Goal: Check status

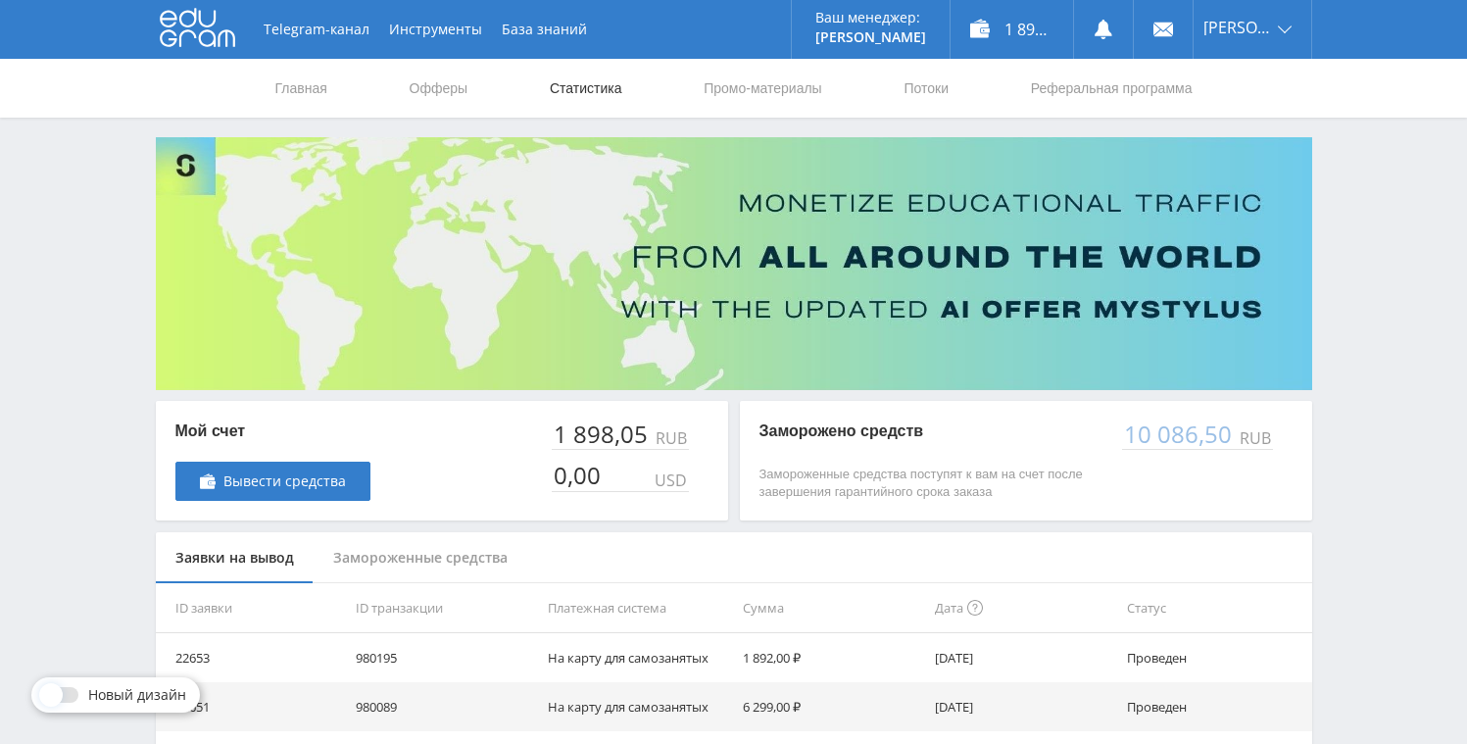
click at [597, 87] on link "Статистика" at bounding box center [586, 88] width 76 height 59
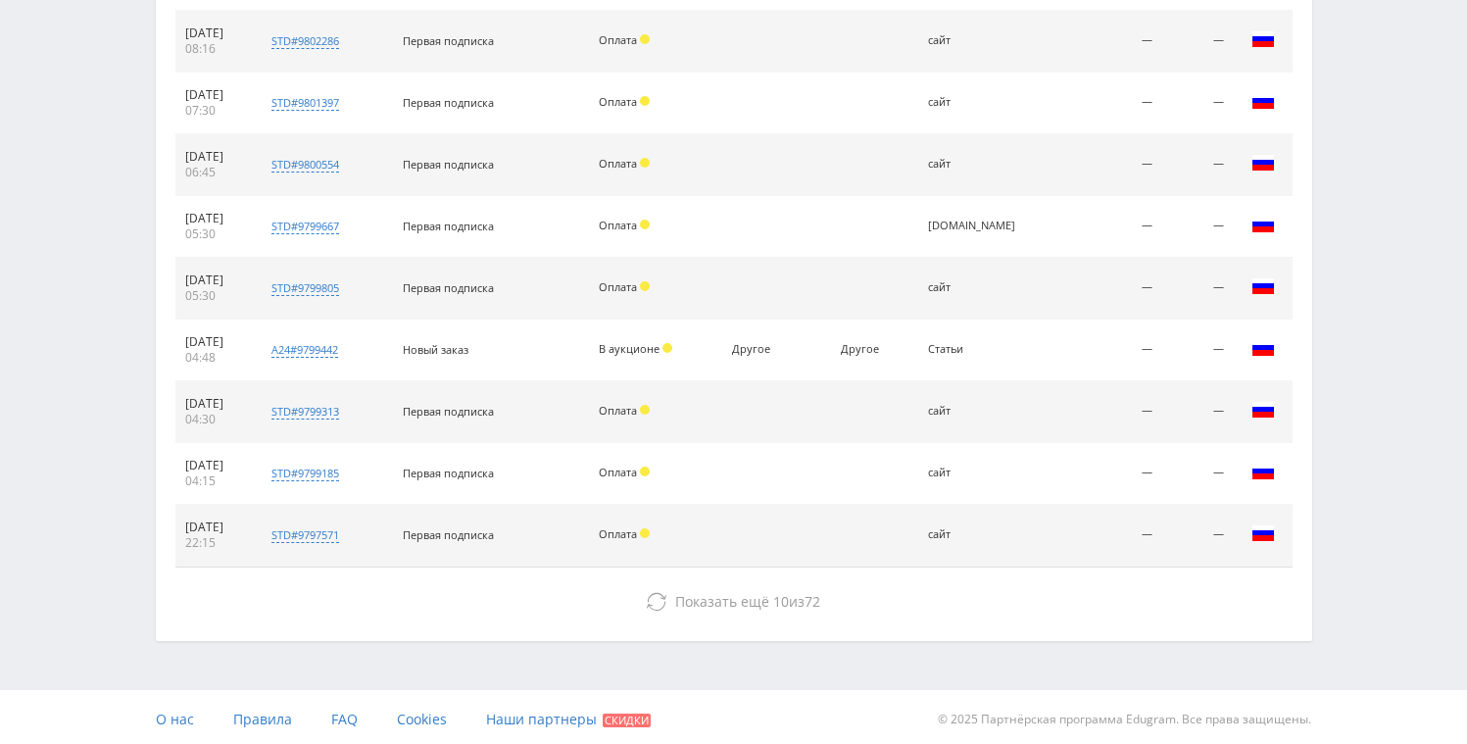
scroll to position [269, 0]
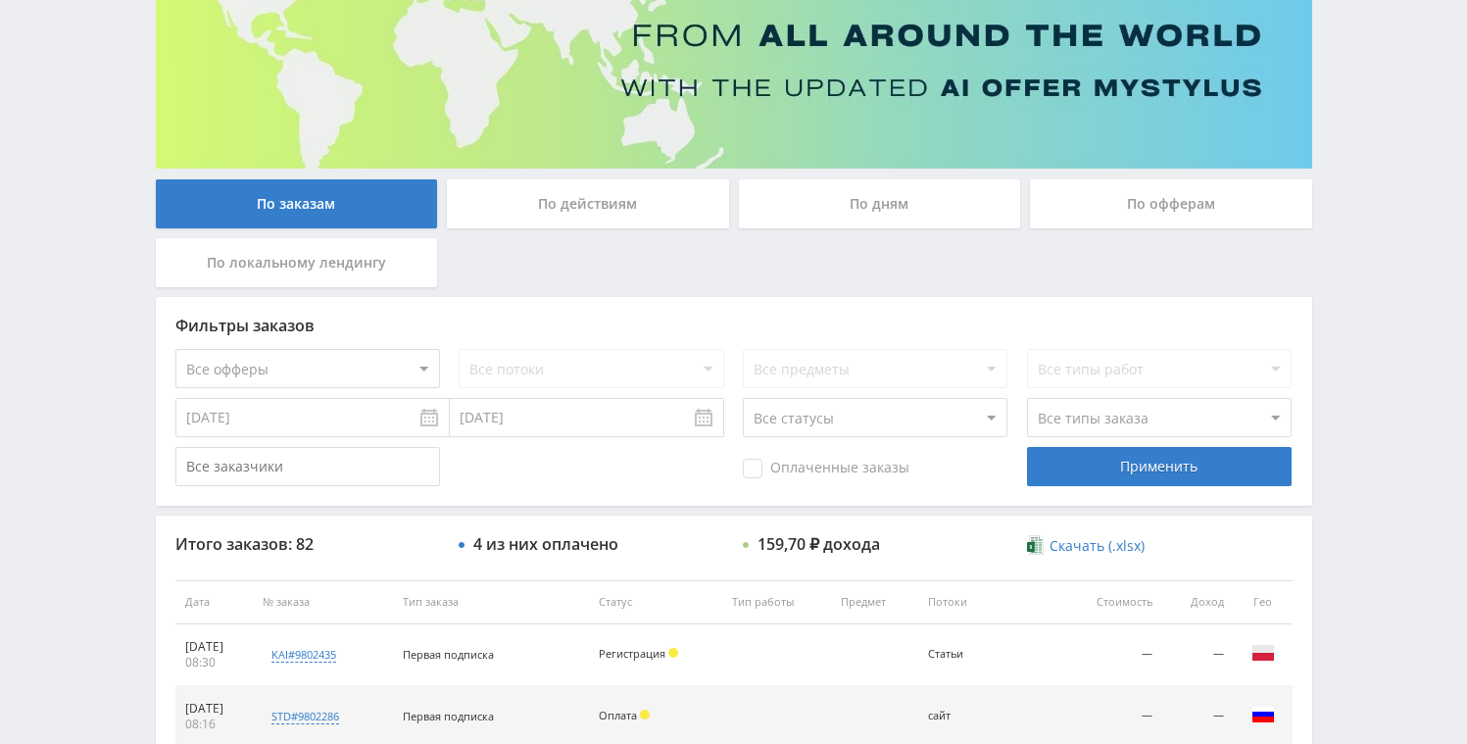
scroll to position [731, 0]
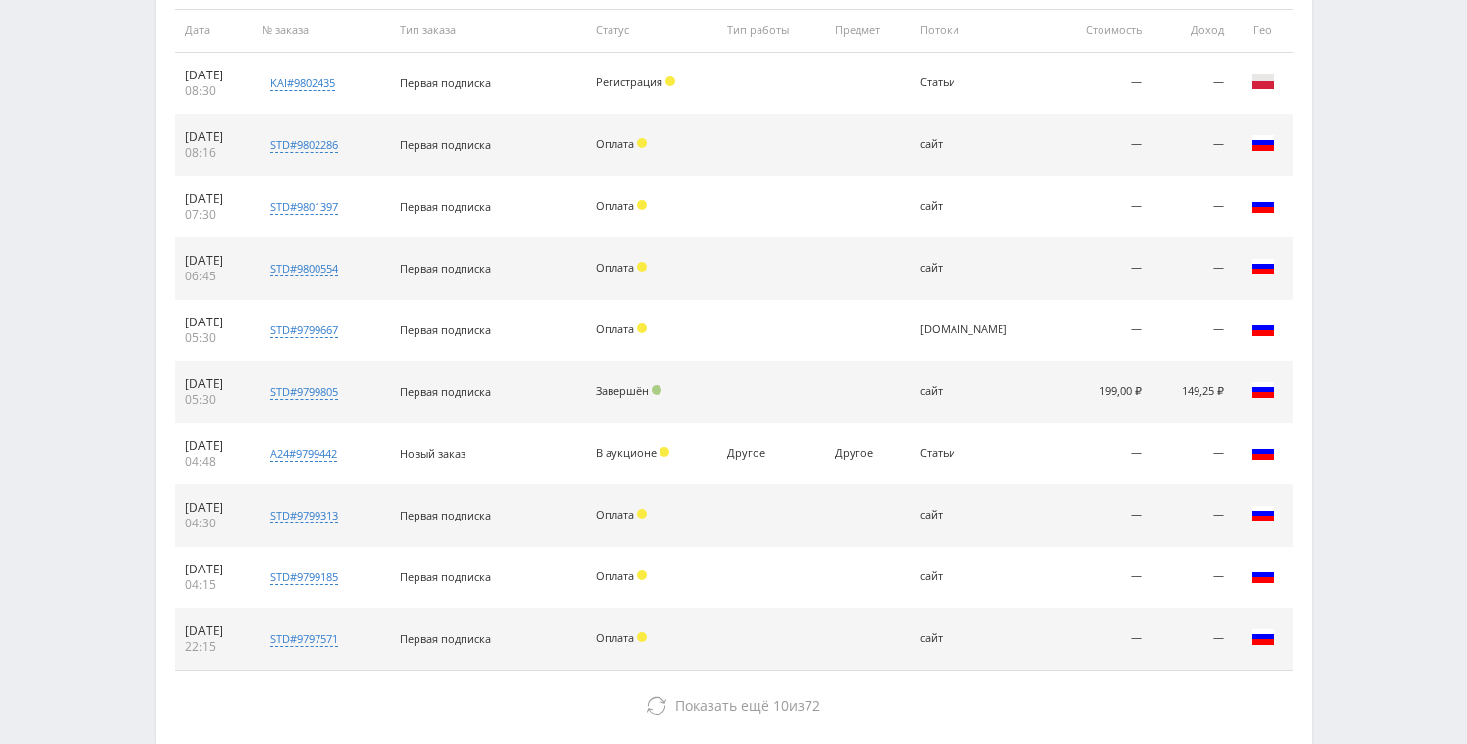
scroll to position [820, 0]
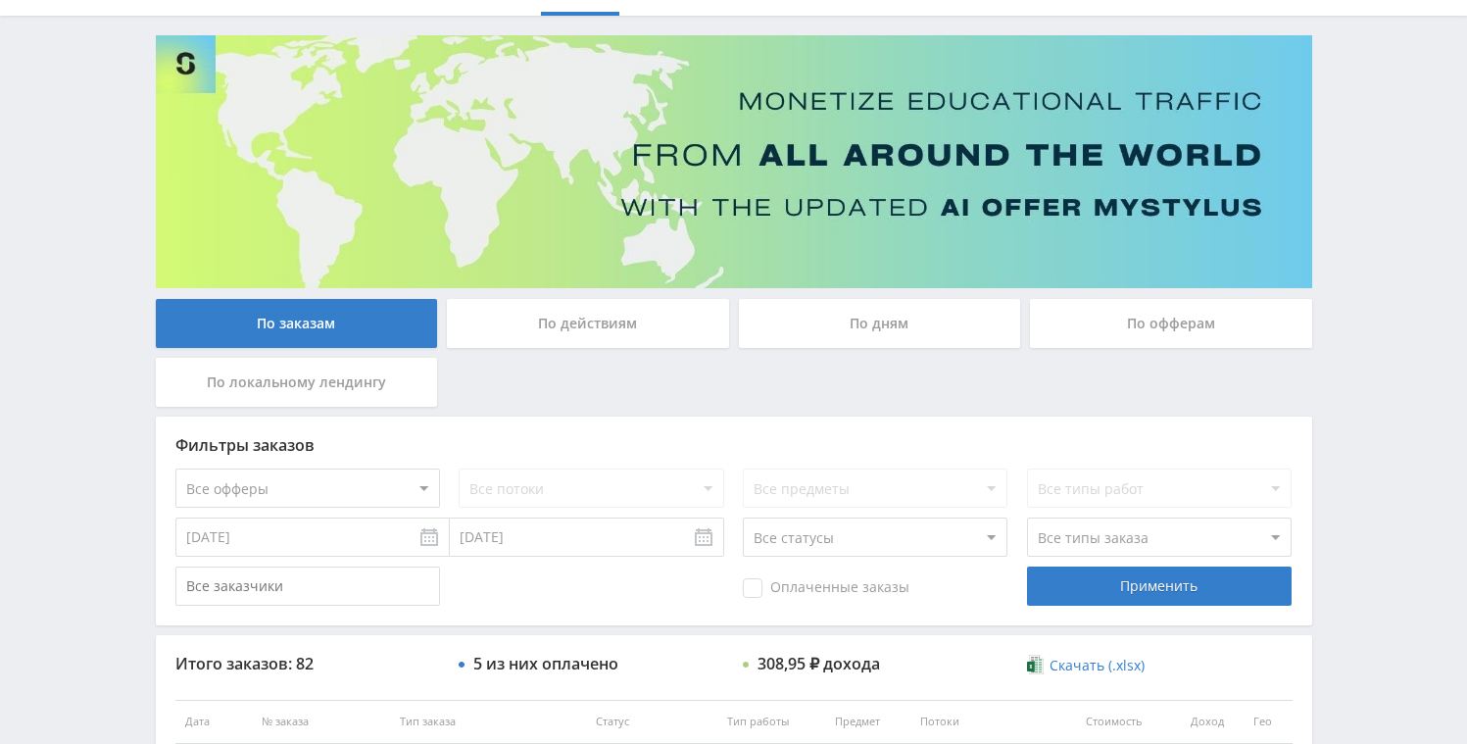
click at [803, 302] on div "По дням" at bounding box center [880, 323] width 282 height 49
click at [0, 0] on input "По дням" at bounding box center [0, 0] width 0 height 0
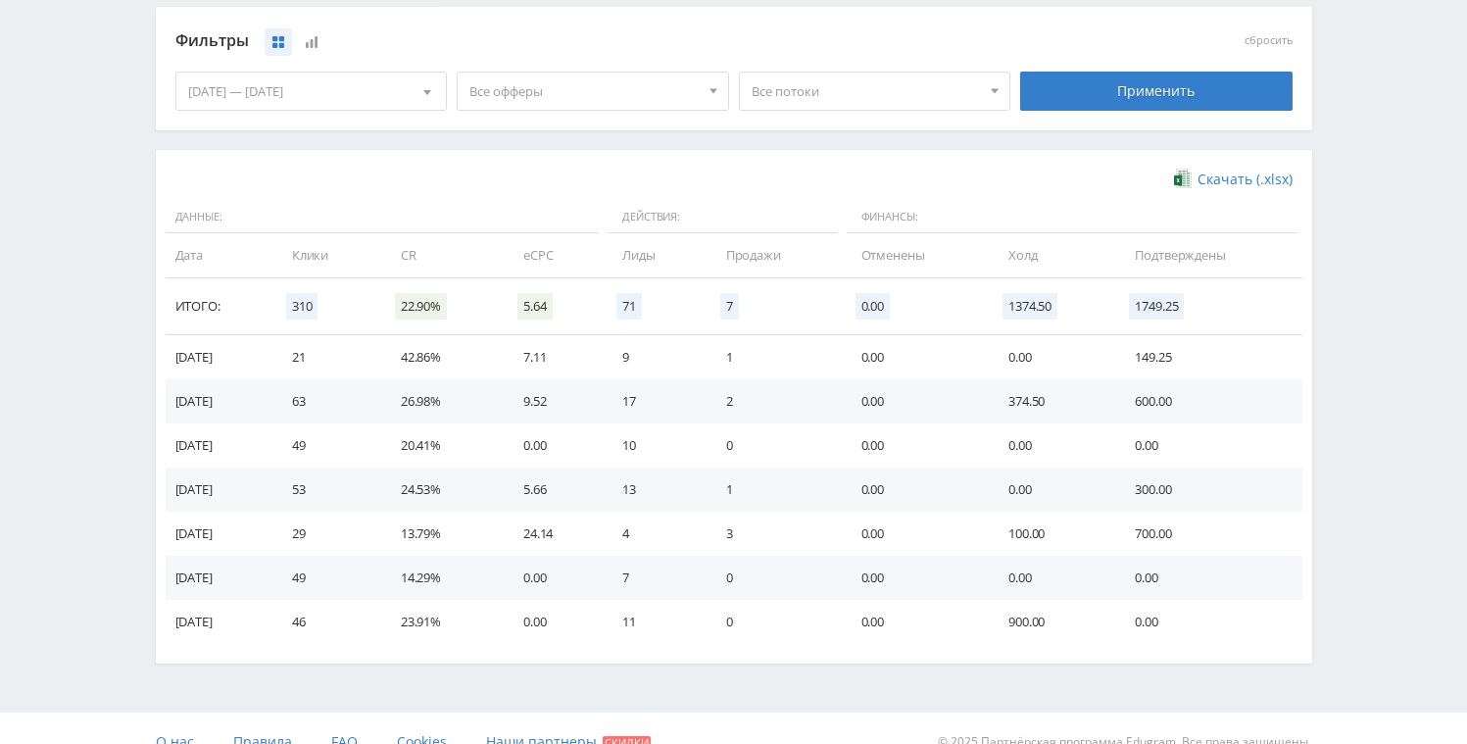
scroll to position [538, 0]
